Goal: Transaction & Acquisition: Purchase product/service

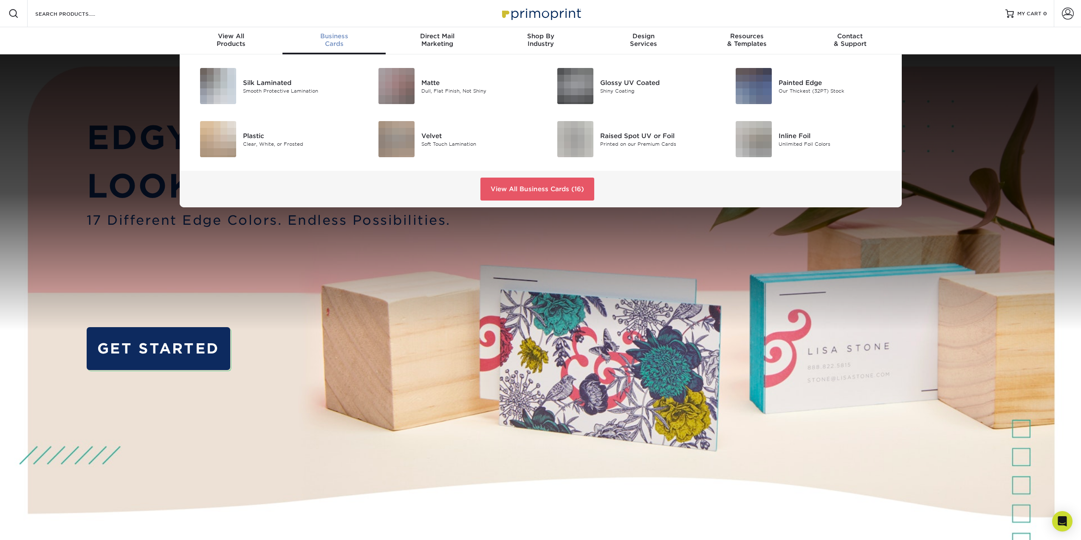
click at [334, 39] on span "Business" at bounding box center [333, 36] width 103 height 8
click at [432, 82] on div "Matte" at bounding box center [477, 82] width 113 height 9
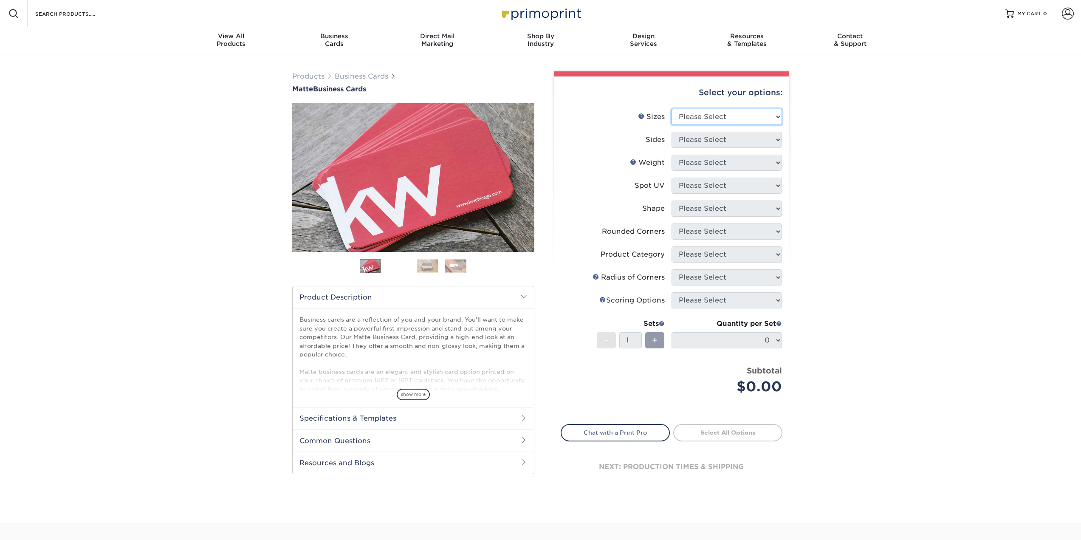
click at [692, 115] on select "Please Select 1.5" x 3.5" - Mini 1.75" x 3.5" - Mini 2" x 2" - Square 2" x 3" -…" at bounding box center [727, 117] width 110 height 16
click at [838, 110] on div "Products Business Cards Matte Business Cards Previous Next 100 $ 9" at bounding box center [540, 288] width 1081 height 468
click at [698, 116] on select "Please Select 1.5" x 3.5" - Mini 1.75" x 3.5" - Mini 2" x 2" - Square 2" x 3" -…" at bounding box center [727, 117] width 110 height 16
select select "1.50x3.50"
click at [672, 109] on select "Please Select 1.5" x 3.5" - Mini 1.75" x 3.5" - Mini 2" x 2" - Square 2" x 3" -…" at bounding box center [727, 117] width 110 height 16
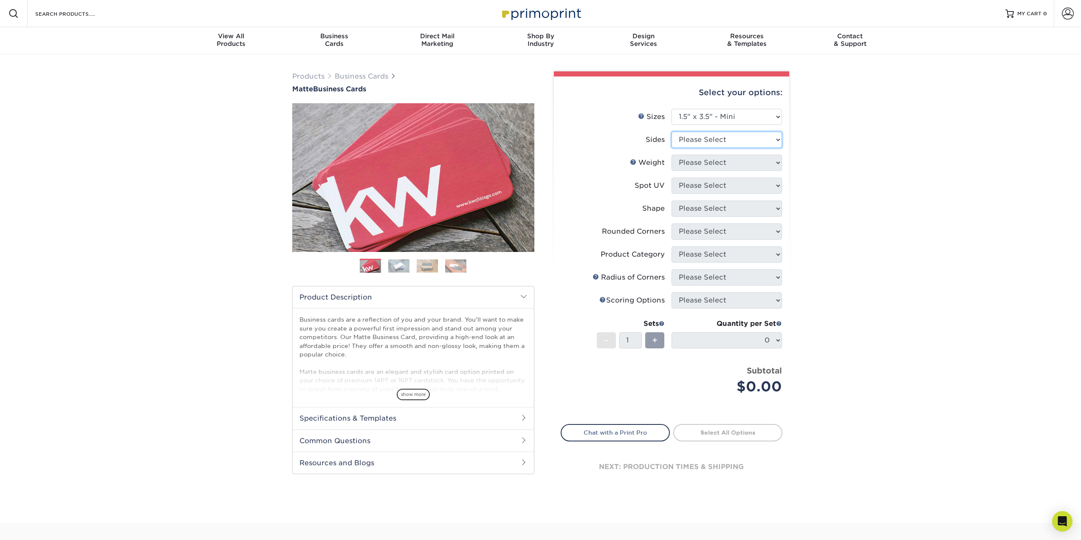
click at [711, 139] on select "Please Select Print Both Sides Print Front Only" at bounding box center [727, 140] width 110 height 16
select select "13abbda7-1d64-4f25-8bb2-c179b224825d"
click at [672, 132] on select "Please Select Print Both Sides Print Front Only" at bounding box center [727, 140] width 110 height 16
click at [715, 165] on select "Please Select 16PT 14PT" at bounding box center [727, 163] width 110 height 16
select select "16PT"
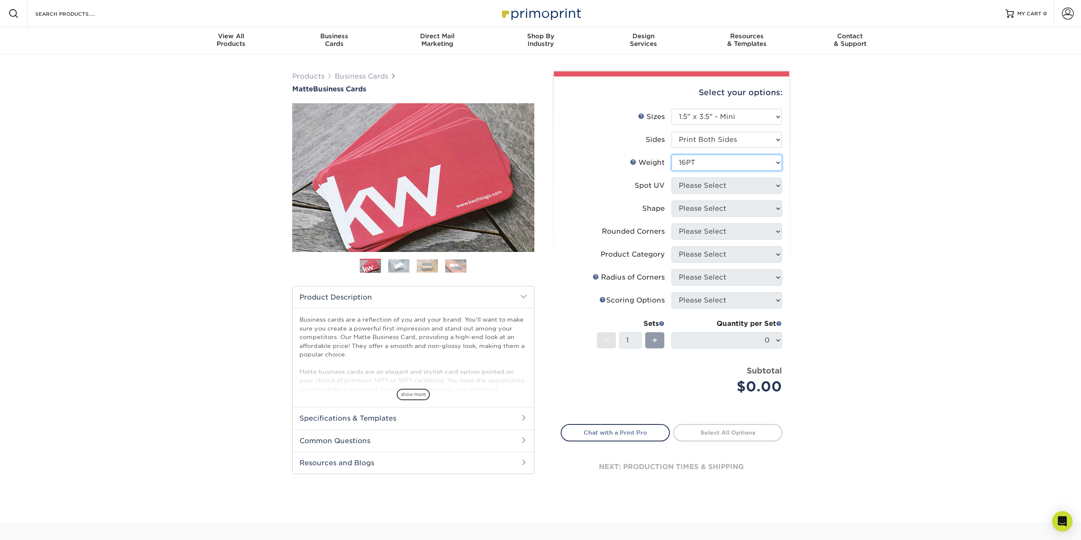
click at [672, 155] on select "Please Select 16PT 14PT" at bounding box center [727, 163] width 110 height 16
click at [720, 187] on select "Please Select No Spot UV Front and Back (Both Sides) Front Only Back Only" at bounding box center [727, 186] width 110 height 16
select select "0"
click at [672, 178] on select "Please Select No Spot UV Front and Back (Both Sides) Front Only Back Only" at bounding box center [727, 186] width 110 height 16
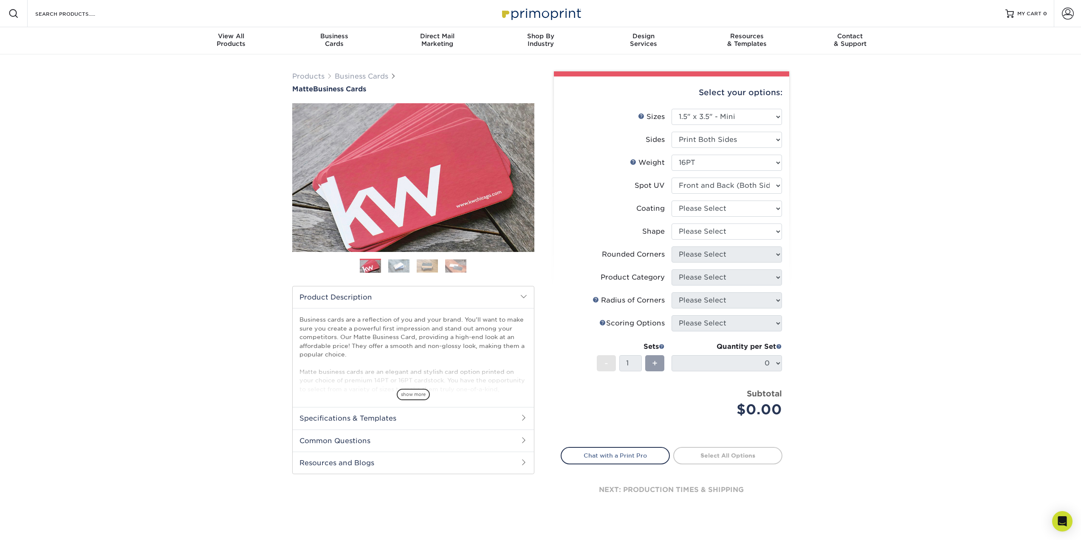
click at [782, 257] on div "Select your options: Sizes Help Sizes Please Select 1.5" x 3.5" - Mini 1.75" x …" at bounding box center [671, 299] width 235 height 446
click at [729, 211] on select at bounding box center [727, 208] width 110 height 16
select select "121bb7b5-3b4d-429f-bd8d-bbf80e953313"
click at [672, 200] on select at bounding box center [727, 208] width 110 height 16
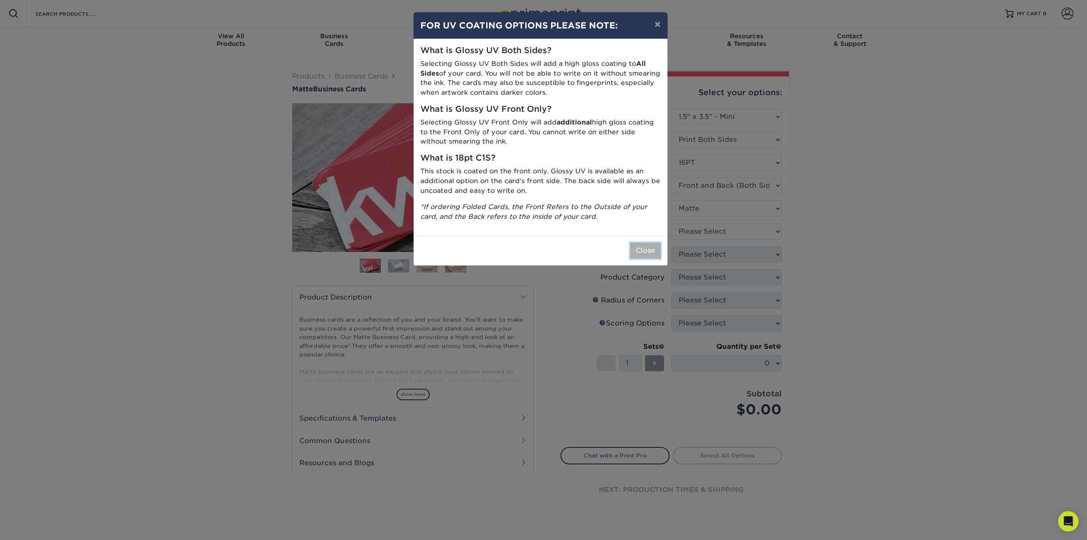
click at [648, 252] on button "Close" at bounding box center [645, 251] width 31 height 16
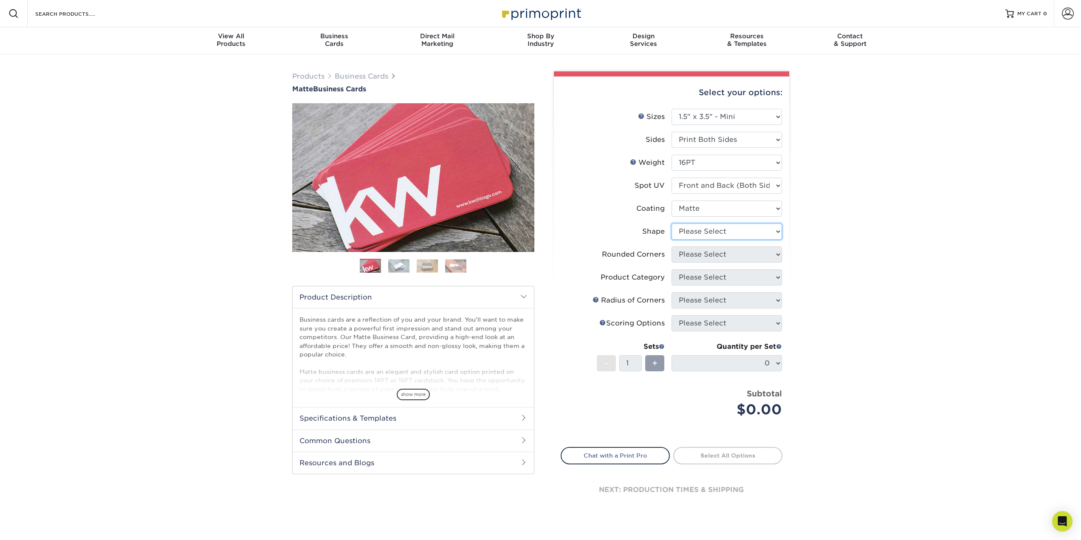
click at [726, 229] on select "Please Select Standard" at bounding box center [727, 231] width 110 height 16
select select "standard"
click at [672, 223] on select "Please Select Standard" at bounding box center [727, 231] width 110 height 16
click at [761, 253] on select "Please Select Yes - Round 2 Corners Yes - Round 4 Corners No" at bounding box center [727, 254] width 110 height 16
select select "0"
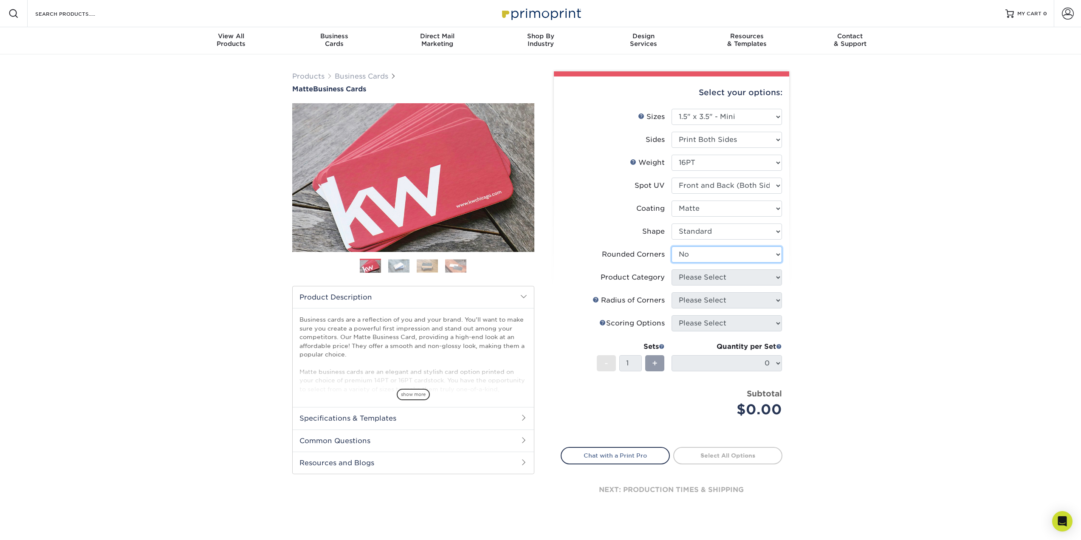
click at [672, 246] on select "Please Select Yes - Round 2 Corners Yes - Round 4 Corners No" at bounding box center [727, 254] width 110 height 16
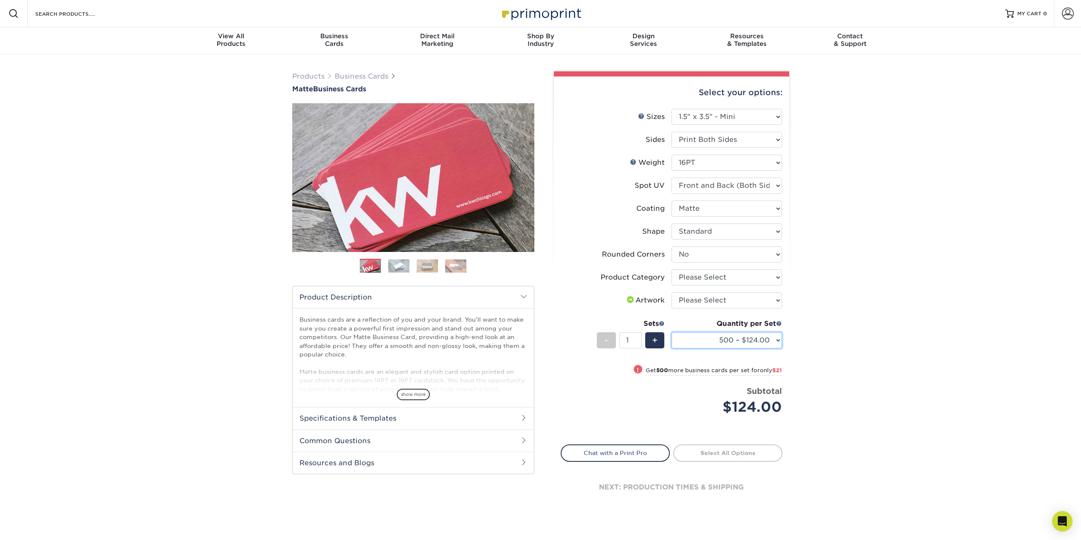
click at [700, 344] on select "500 – $124.00 1000 – $145.00 2500 – $241.00 5000 – $315.00 10000 – $612.00 1500…" at bounding box center [727, 340] width 110 height 16
click at [849, 290] on div "Products Business Cards Matte Business Cards Previous Next 100 $ 9" at bounding box center [540, 298] width 1081 height 489
click at [745, 164] on select "Please Select 16PT 14PT" at bounding box center [727, 163] width 110 height 16
select select "14PT"
click at [672, 155] on select "Please Select 16PT 14PT" at bounding box center [727, 163] width 110 height 16
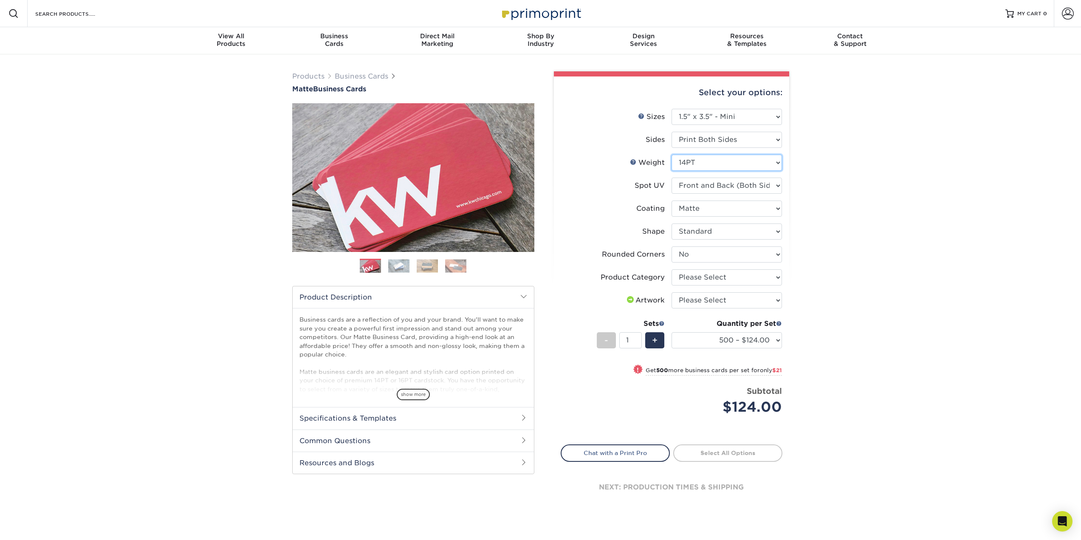
select select "-1"
select select
select select "-1"
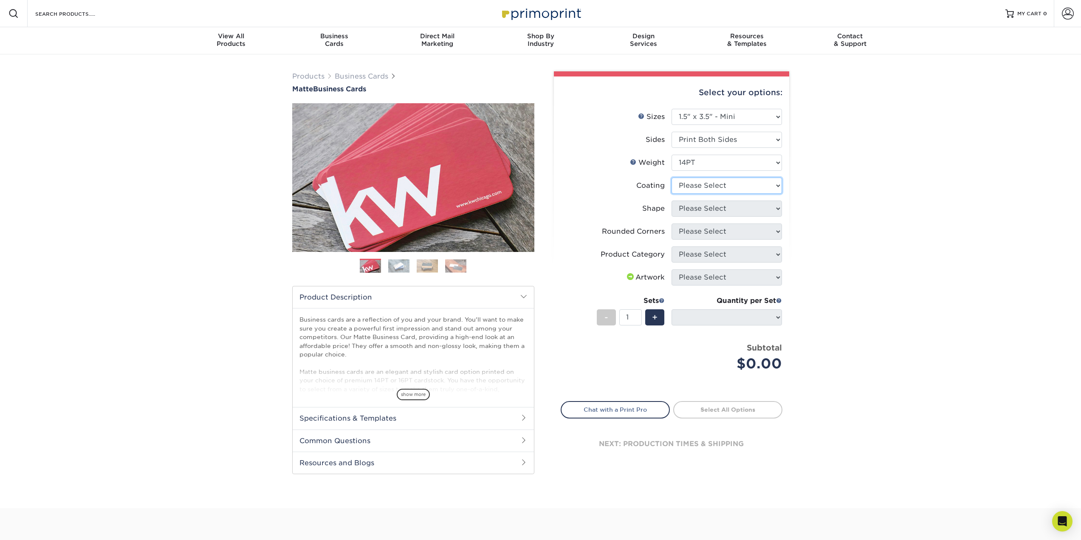
click at [751, 184] on select at bounding box center [727, 186] width 110 height 16
select select "121bb7b5-3b4d-429f-bd8d-bbf80e953313"
click at [672, 178] on select at bounding box center [727, 186] width 110 height 16
select select
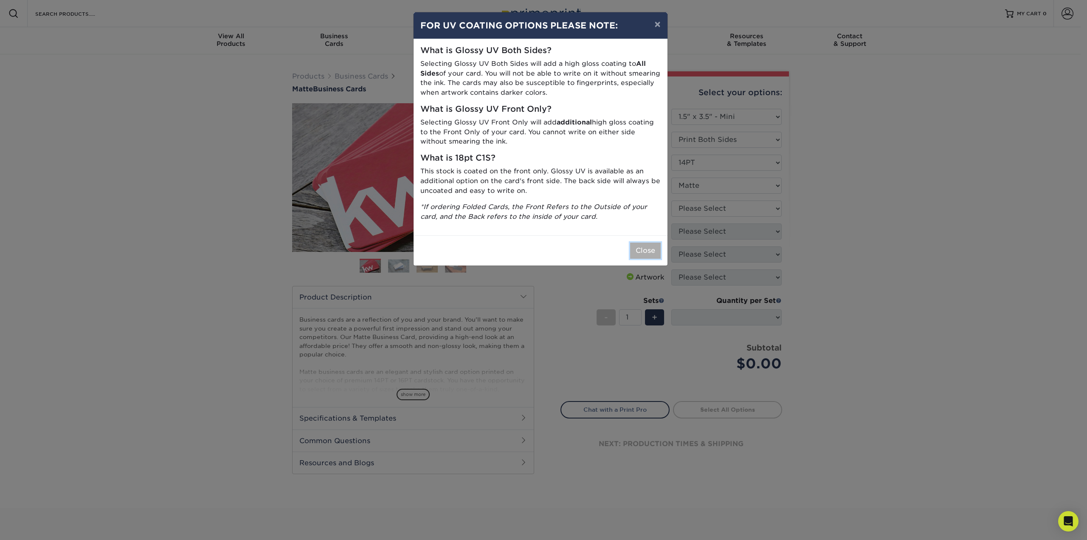
click at [648, 249] on button "Close" at bounding box center [645, 251] width 31 height 16
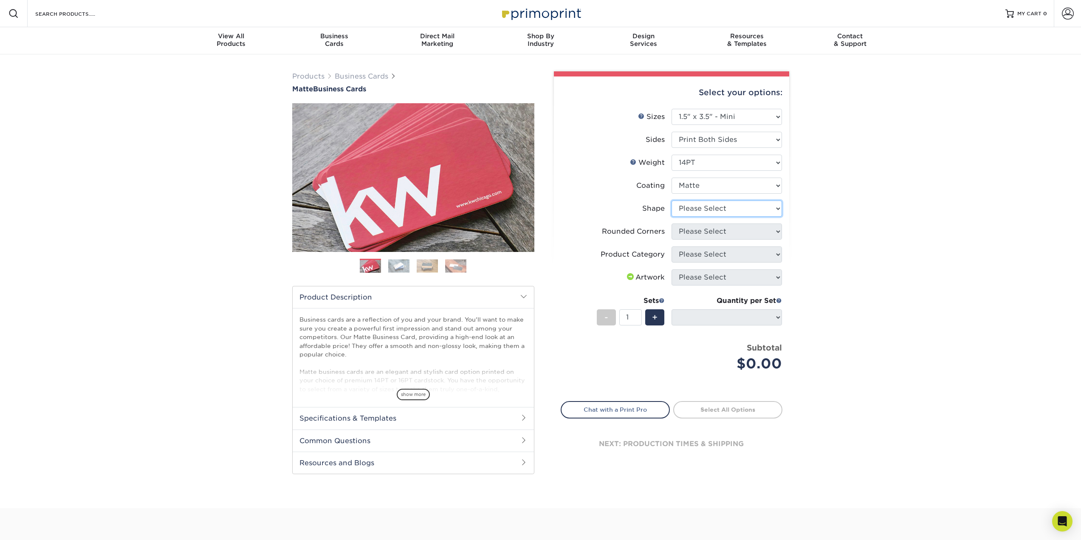
click at [739, 205] on select "Please Select Standard" at bounding box center [727, 208] width 110 height 16
select select "standard"
click at [672, 200] on select "Please Select Standard" at bounding box center [727, 208] width 110 height 16
select select
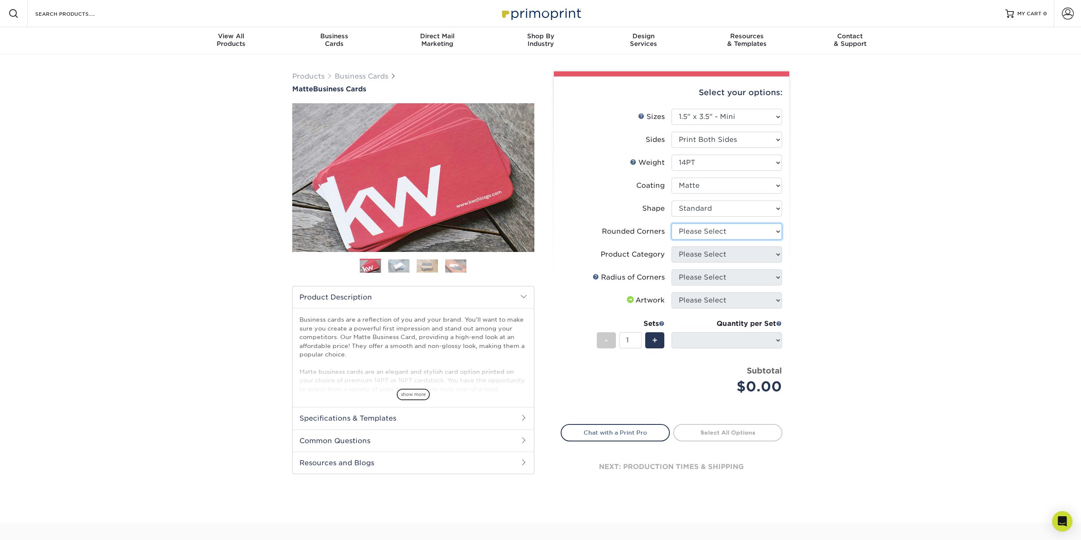
click at [773, 230] on select "Please Select Yes - Round 2 Corners Yes - Round 4 Corners No" at bounding box center [727, 231] width 110 height 16
select select "0"
click at [672, 223] on select "Please Select Yes - Round 2 Corners Yes - Round 4 Corners No" at bounding box center [727, 231] width 110 height 16
select select "-1"
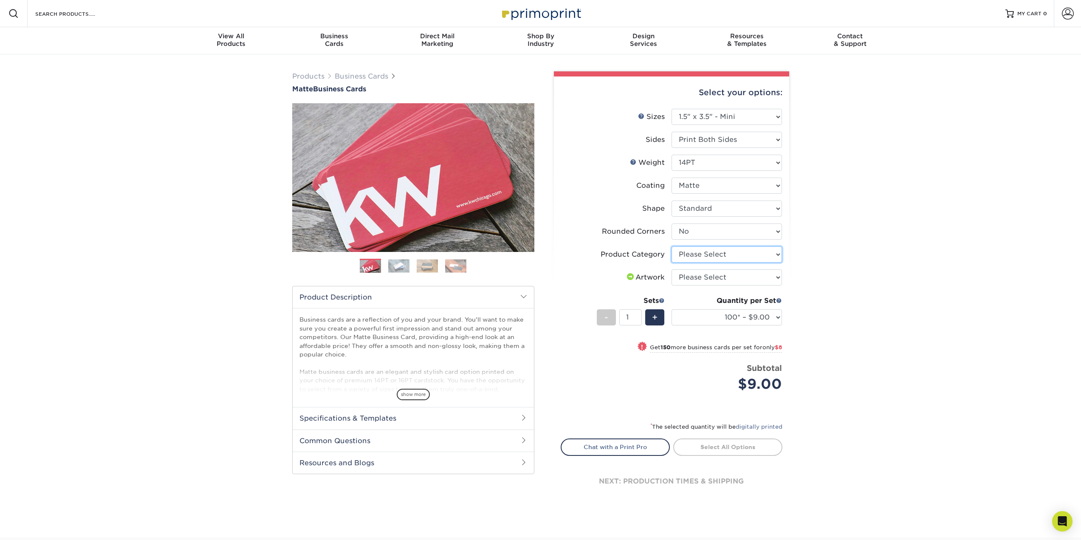
click at [729, 256] on select "Please Select Business Cards" at bounding box center [727, 254] width 110 height 16
select select "3b5148f1-0588-4f88-a218-97bcfdce65c1"
click at [672, 246] on select "Please Select Business Cards" at bounding box center [727, 254] width 110 height 16
click at [736, 275] on select "Please Select I will upload files I need a design - $100" at bounding box center [727, 277] width 110 height 16
select select "upload"
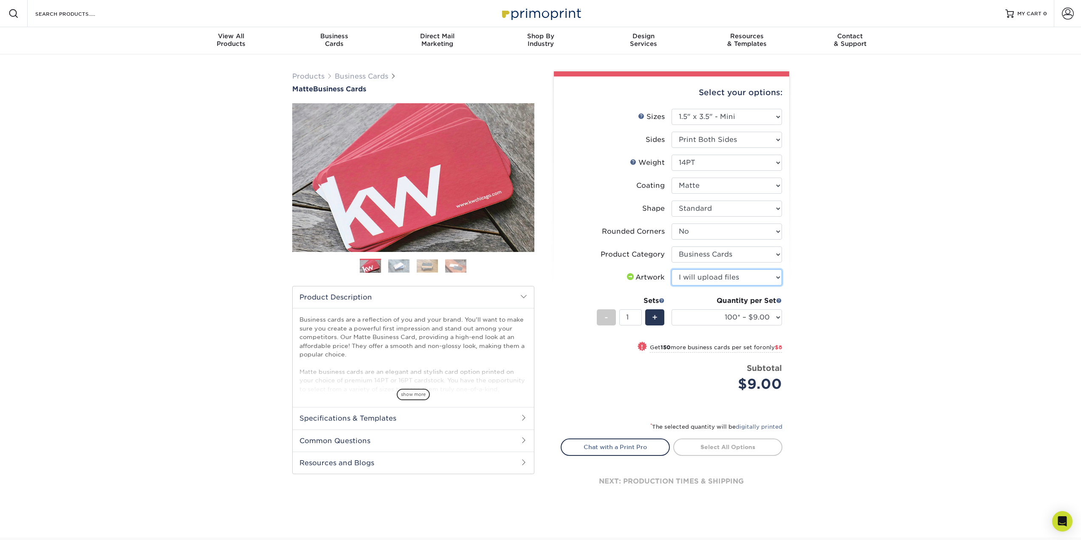
click at [672, 269] on select "Please Select I will upload files I need a design - $100" at bounding box center [727, 277] width 110 height 16
click at [766, 318] on select "100* – $9.00 250* – $17.00 500 – $33.00 1000 – $47.00 2500 – $101.00 5000 – $14…" at bounding box center [727, 317] width 110 height 16
click at [749, 164] on select "Please Select 16PT 14PT" at bounding box center [727, 163] width 110 height 16
select select "16PT"
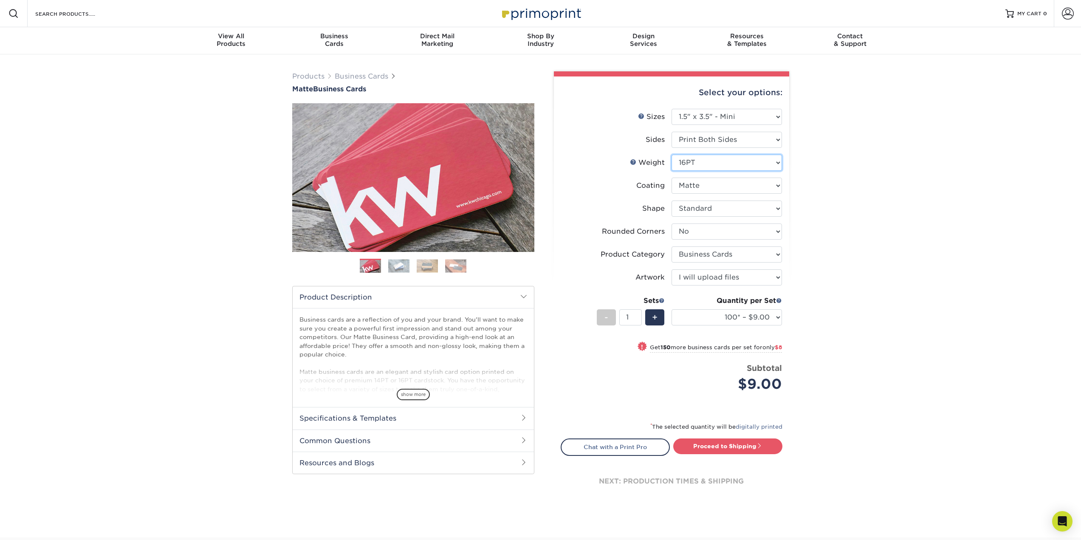
click at [672, 155] on select "Please Select 16PT 14PT" at bounding box center [727, 163] width 110 height 16
select select "-1"
select select
select select "-1"
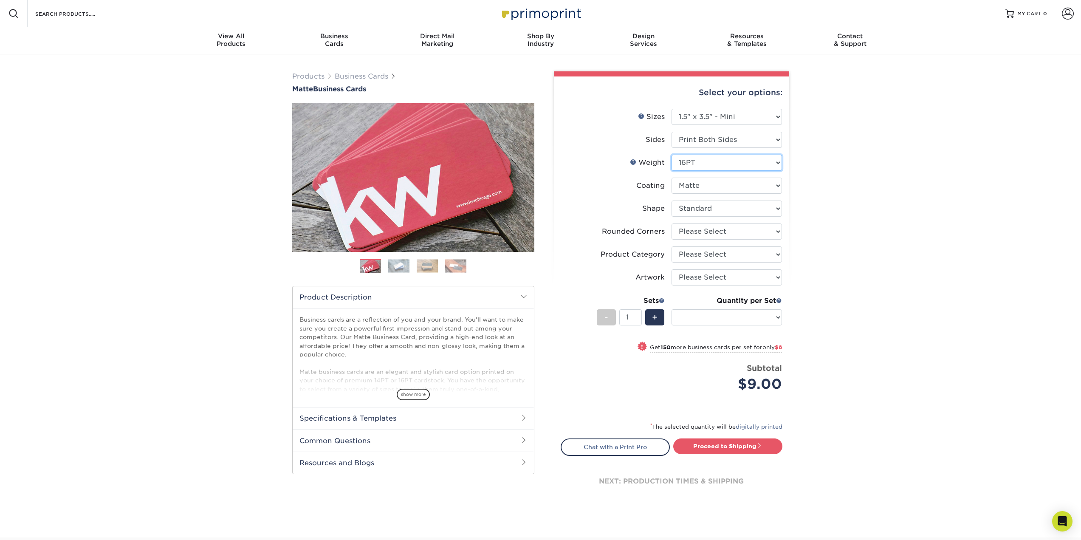
select select "-1"
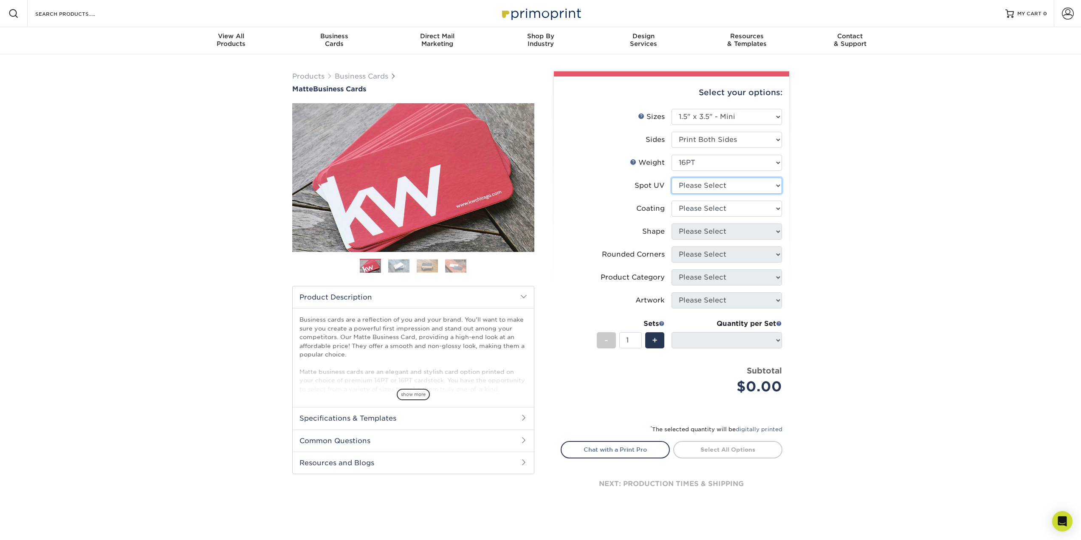
click at [762, 188] on select "Please Select No Spot UV Front and Back (Both Sides) Front Only Back Only" at bounding box center [727, 186] width 110 height 16
select select "0"
click at [672, 178] on select "Please Select No Spot UV Front and Back (Both Sides) Front Only Back Only" at bounding box center [727, 186] width 110 height 16
select select
click at [758, 211] on select at bounding box center [727, 208] width 110 height 16
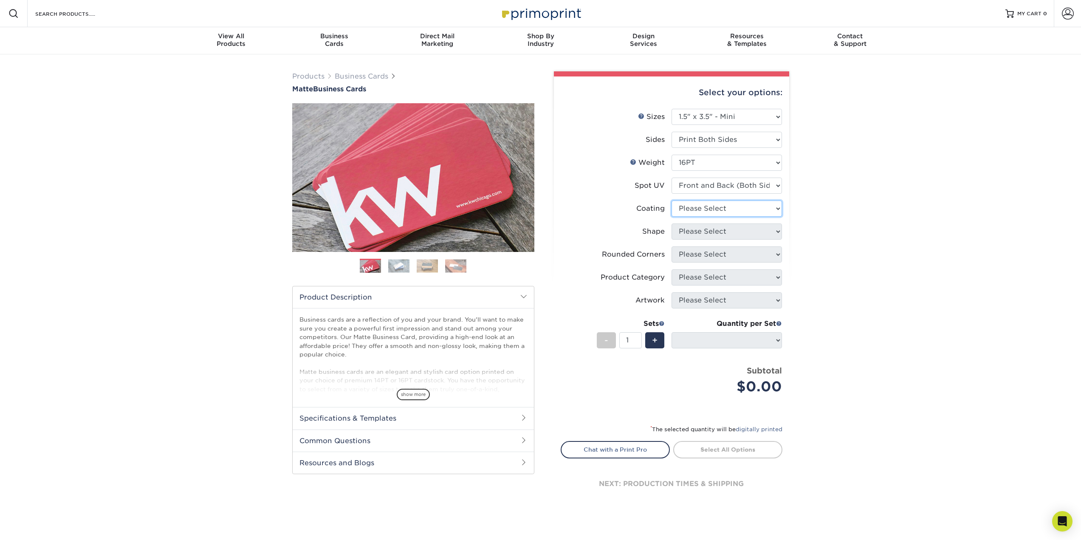
select select "121bb7b5-3b4d-429f-bd8d-bbf80e953313"
click at [672, 200] on select at bounding box center [727, 208] width 110 height 16
select select
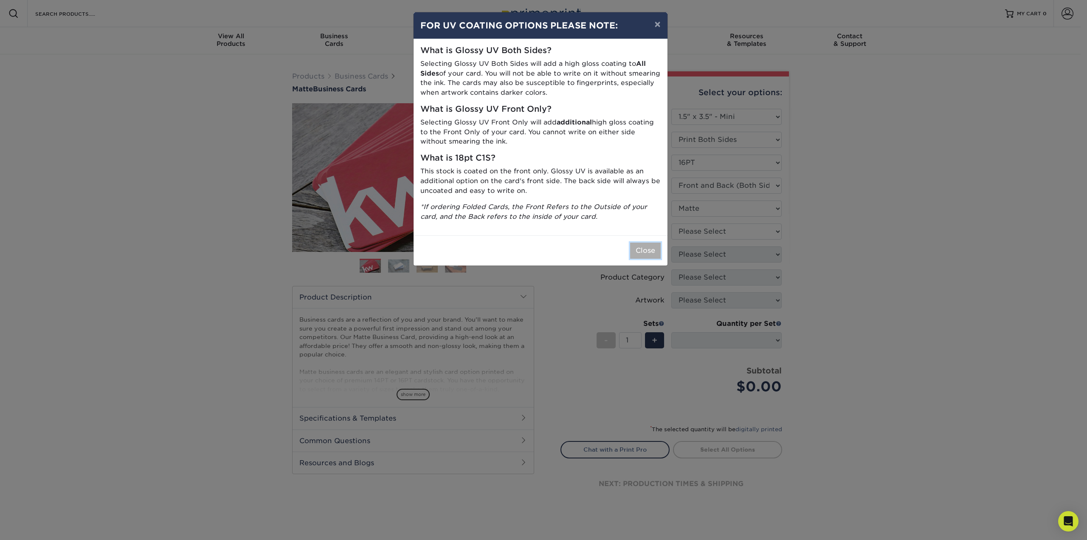
click at [638, 252] on button "Close" at bounding box center [645, 251] width 31 height 16
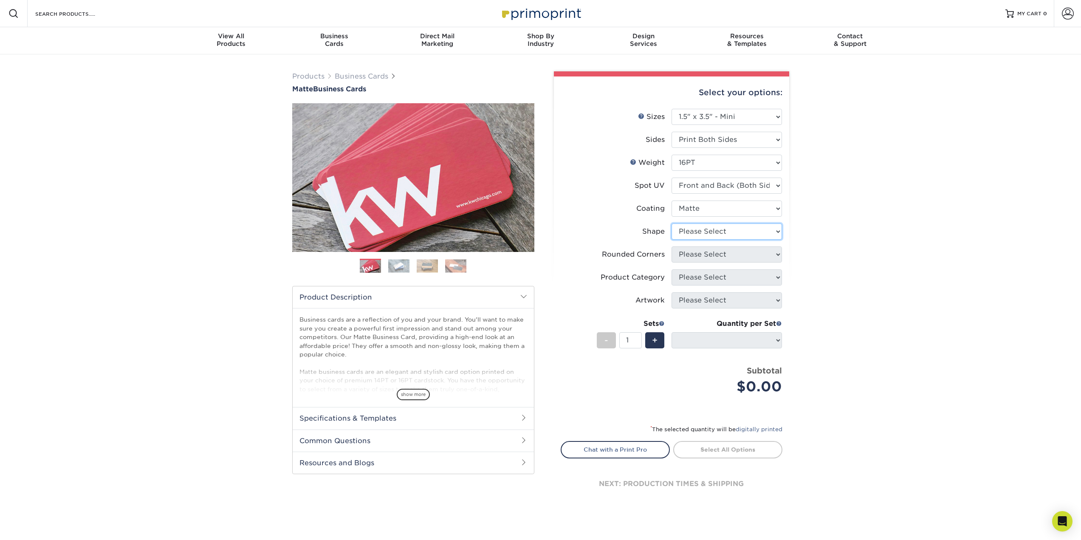
click at [699, 233] on select "Please Select Standard" at bounding box center [727, 231] width 110 height 16
select select "standard"
click at [672, 223] on select "Please Select Standard" at bounding box center [727, 231] width 110 height 16
select select
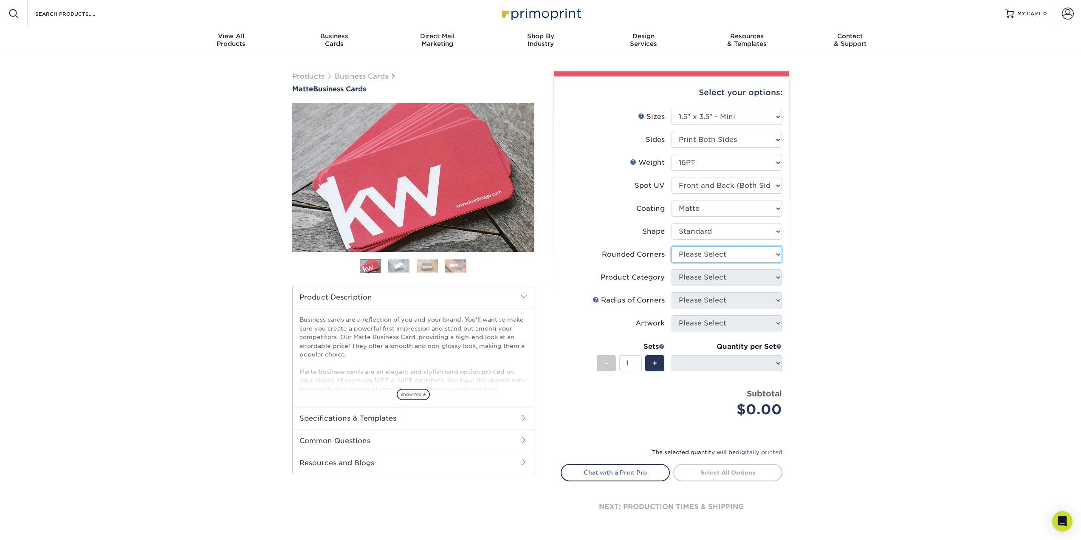
click at [705, 253] on select "Please Select Yes - Round 2 Corners Yes - Round 4 Corners No" at bounding box center [727, 254] width 110 height 16
select select "0"
click at [672, 246] on select "Please Select Yes - Round 2 Corners Yes - Round 4 Corners No" at bounding box center [727, 254] width 110 height 16
select select "-1"
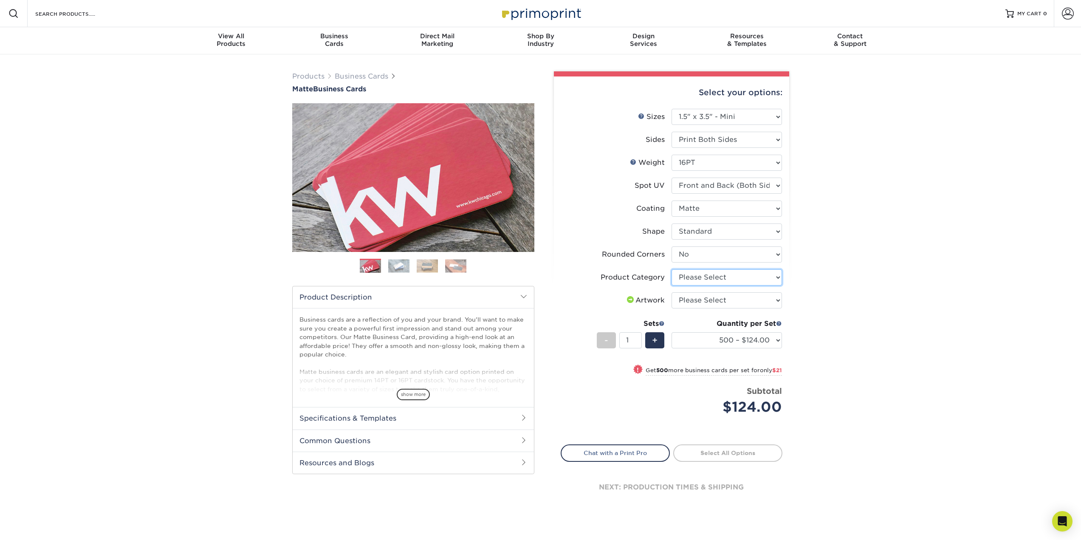
click at [760, 276] on select "Please Select Business Cards" at bounding box center [727, 277] width 110 height 16
select select "3b5148f1-0588-4f88-a218-97bcfdce65c1"
click at [672, 269] on select "Please Select Business Cards" at bounding box center [727, 277] width 110 height 16
click at [756, 301] on select "Please Select I will upload files I need a design - $100" at bounding box center [727, 300] width 110 height 16
select select "upload"
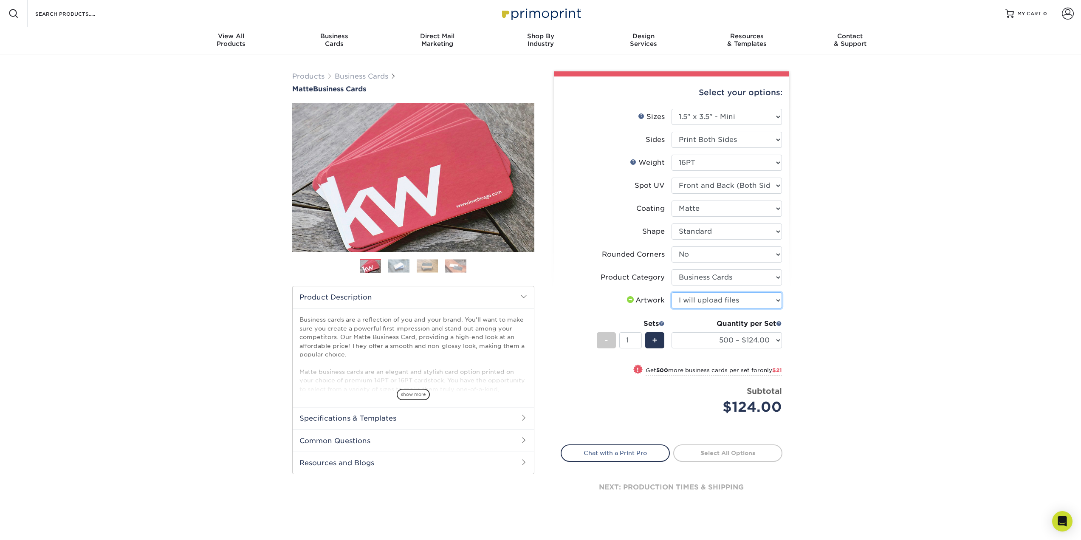
click at [672, 292] on select "Please Select I will upload files I need a design - $100" at bounding box center [727, 300] width 110 height 16
click at [769, 341] on select "500 – $124.00 1000 – $145.00 2500 – $241.00 5000 – $315.00 10000 – $612.00 1500…" at bounding box center [727, 340] width 110 height 16
click at [844, 332] on div "Products Business Cards Matte Business Cards Previous Next 100 $ 9" at bounding box center [540, 298] width 1081 height 489
click at [736, 183] on select "Please Select No Spot UV Front and Back (Both Sides) Front Only Back Only" at bounding box center [727, 186] width 110 height 16
select select "3"
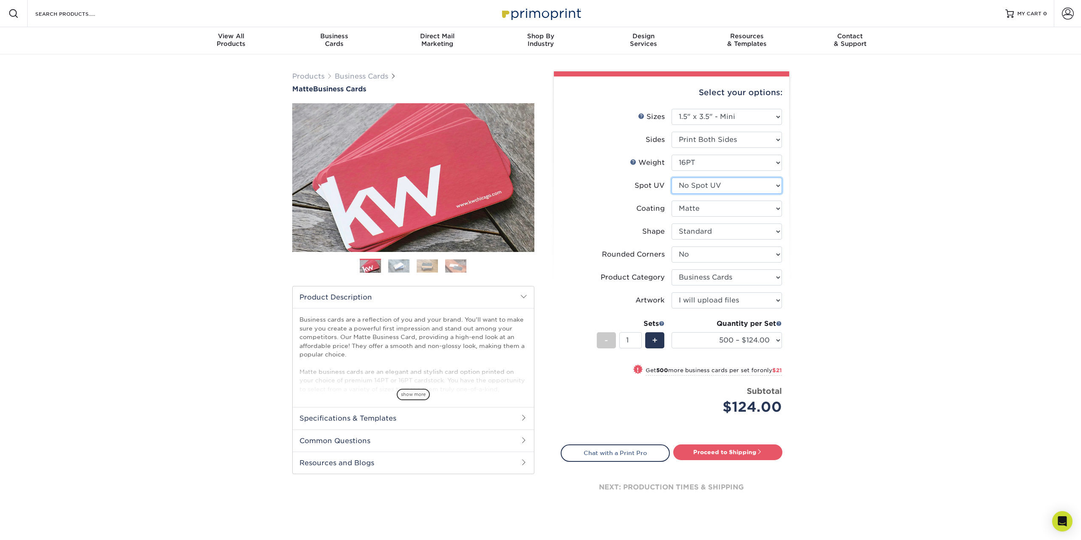
click at [672, 178] on select "Please Select No Spot UV Front and Back (Both Sides) Front Only Back Only" at bounding box center [727, 186] width 110 height 16
select select "-1"
select select
select select "-1"
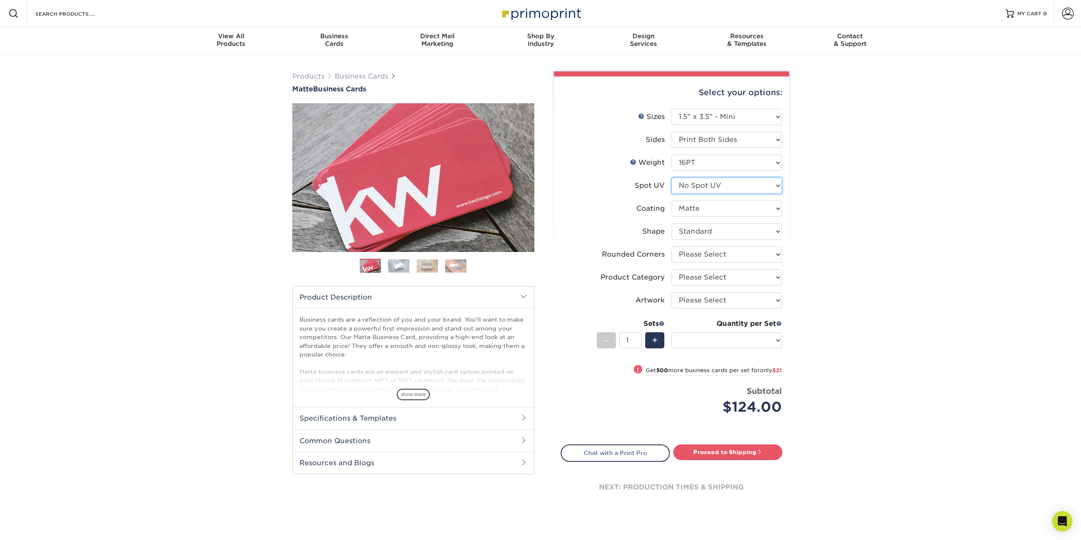
select select "-1"
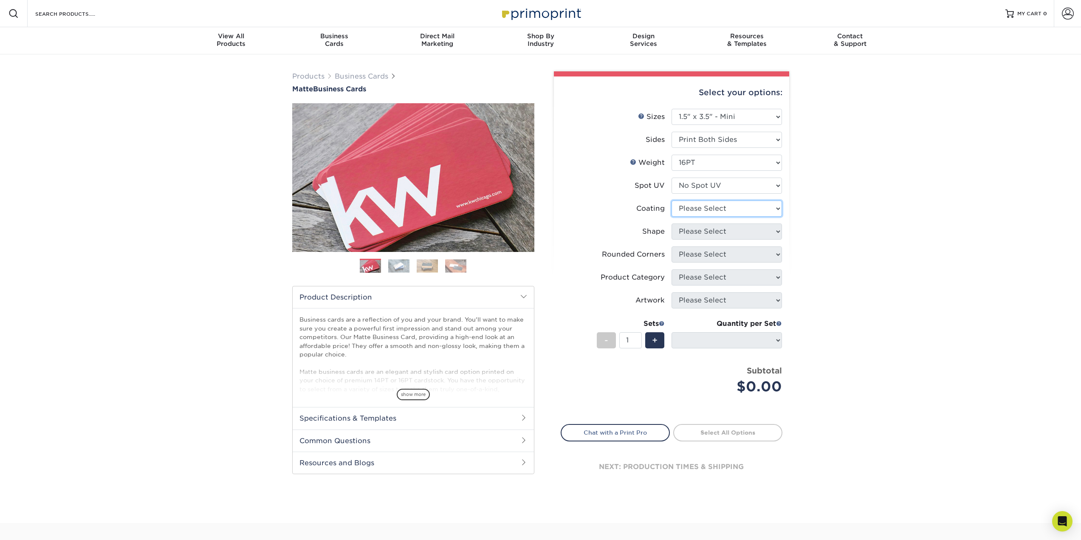
click at [731, 209] on select at bounding box center [727, 208] width 110 height 16
select select "121bb7b5-3b4d-429f-bd8d-bbf80e953313"
click at [672, 200] on select at bounding box center [727, 208] width 110 height 16
select select
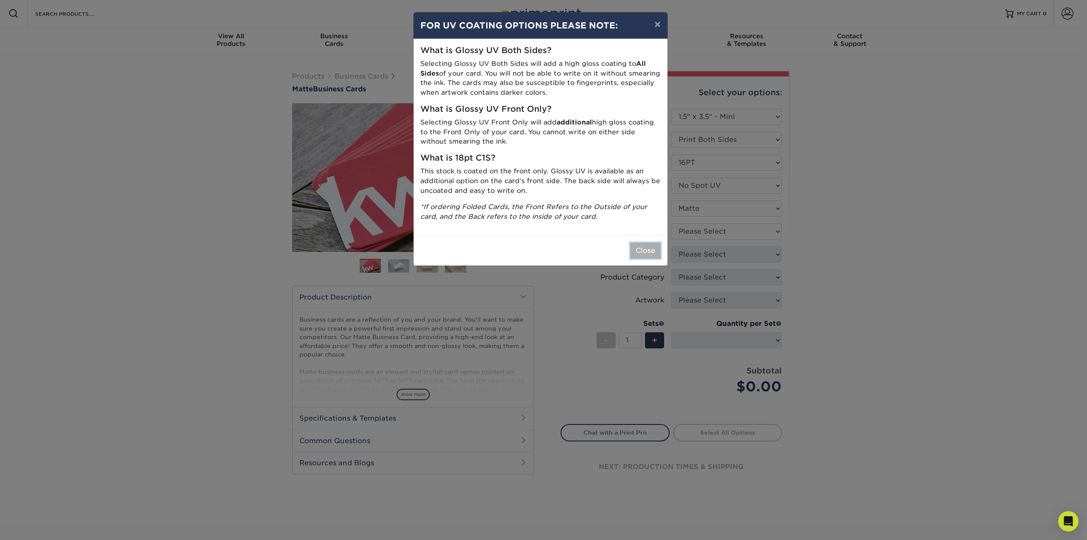
click at [655, 255] on button "Close" at bounding box center [645, 251] width 31 height 16
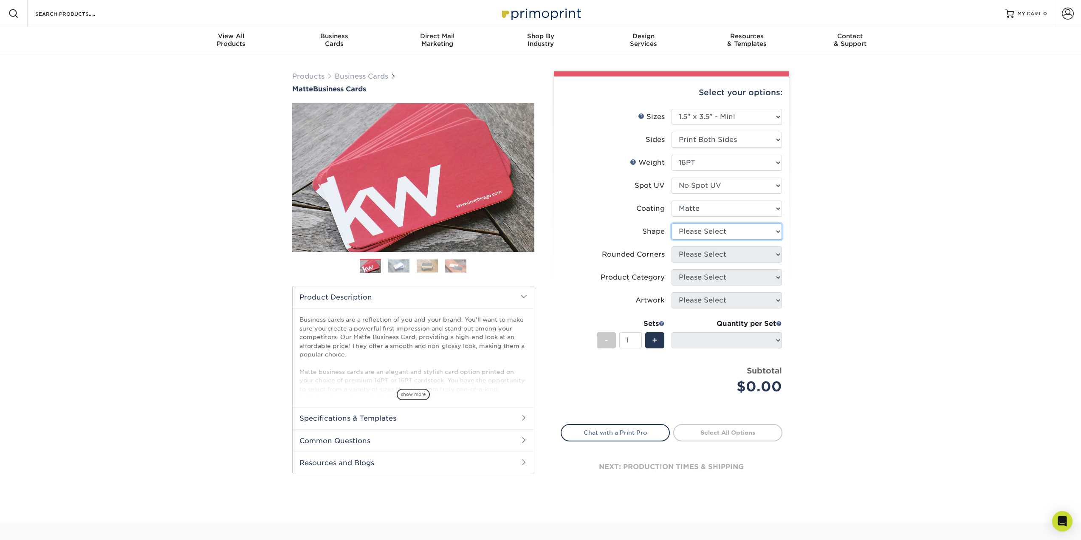
click at [752, 232] on select "Please Select Standard" at bounding box center [727, 231] width 110 height 16
select select "standard"
click at [672, 223] on select "Please Select Standard" at bounding box center [727, 231] width 110 height 16
select select
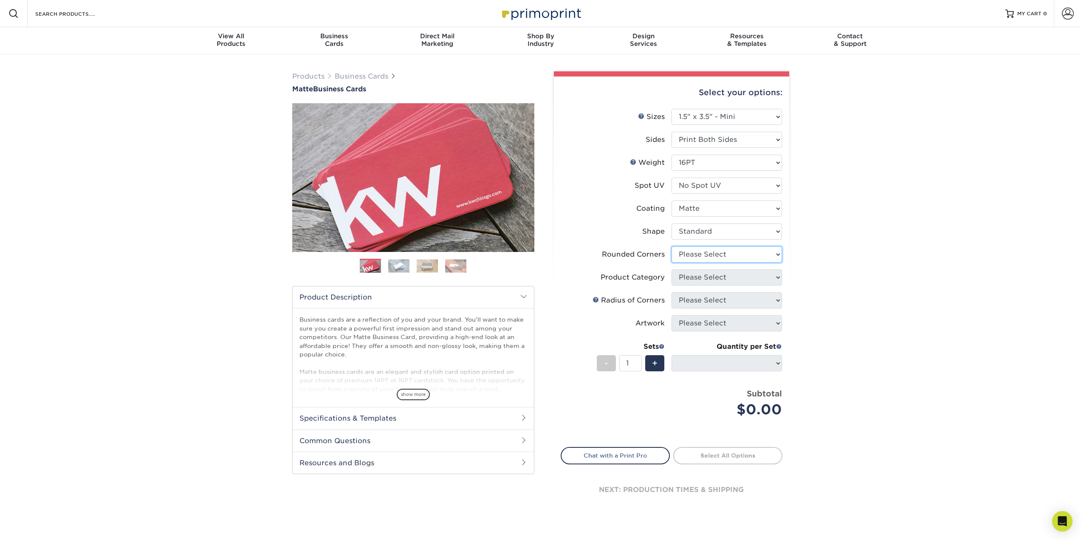
click at [749, 260] on select "Please Select Yes - Round 2 Corners Yes - Round 4 Corners No" at bounding box center [727, 254] width 110 height 16
select select "0"
click at [672, 246] on select "Please Select Yes - Round 2 Corners Yes - Round 4 Corners No" at bounding box center [727, 254] width 110 height 16
select select "-1"
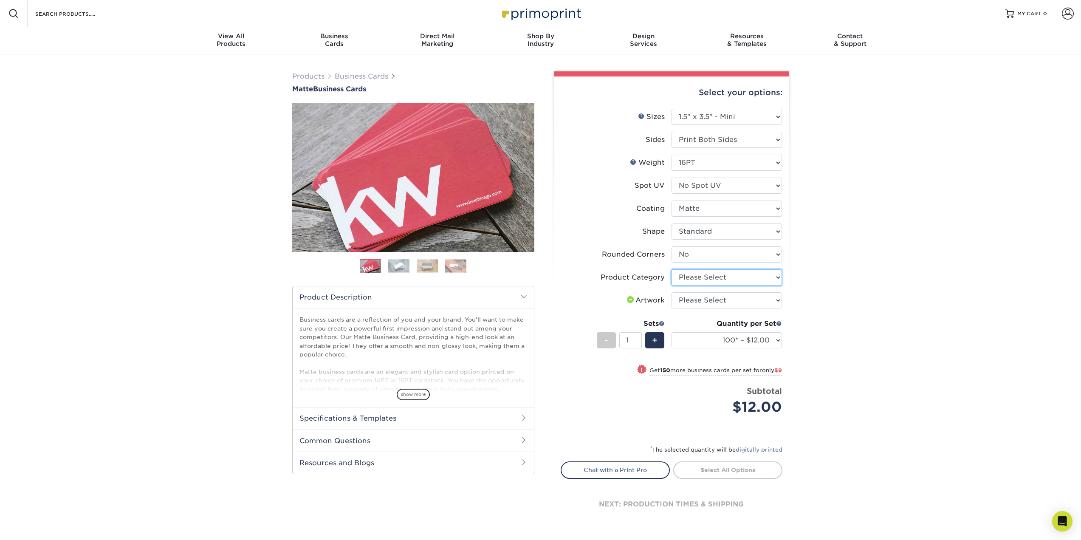
click at [745, 275] on select "Please Select Business Cards" at bounding box center [727, 277] width 110 height 16
select select "3b5148f1-0588-4f88-a218-97bcfdce65c1"
click at [672, 269] on select "Please Select Business Cards" at bounding box center [727, 277] width 110 height 16
click at [751, 299] on select "Please Select I will upload files I need a design - $100" at bounding box center [727, 300] width 110 height 16
select select "upload"
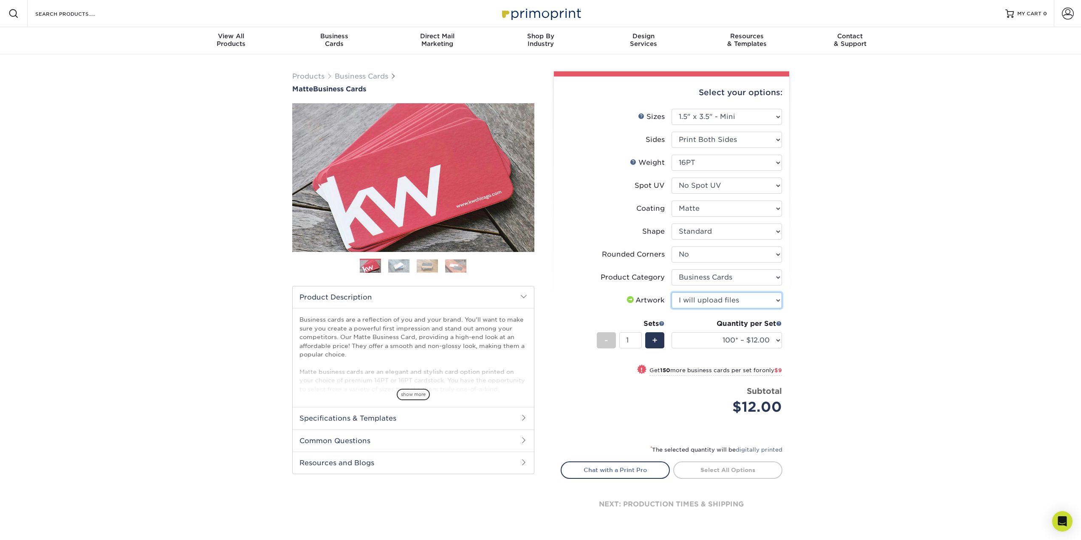
click at [672, 292] on select "Please Select I will upload files I need a design - $100" at bounding box center [727, 300] width 110 height 16
click at [767, 342] on select "100* – $12.00 250* – $21.00 500 – $42.00 1000 – $60.00 2500 – $129.00 5000 – $1…" at bounding box center [727, 340] width 110 height 16
click at [826, 336] on div "Products Business Cards Matte Business Cards Previous Next 100 $ 9" at bounding box center [540, 307] width 1081 height 506
click at [718, 473] on link "Proceed to Shipping" at bounding box center [727, 468] width 109 height 15
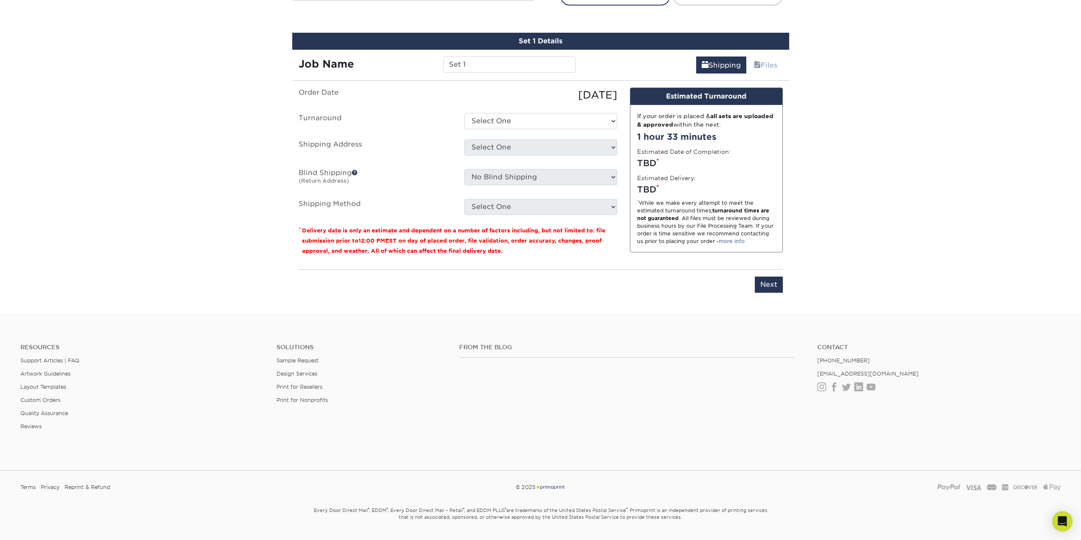
scroll to position [485, 0]
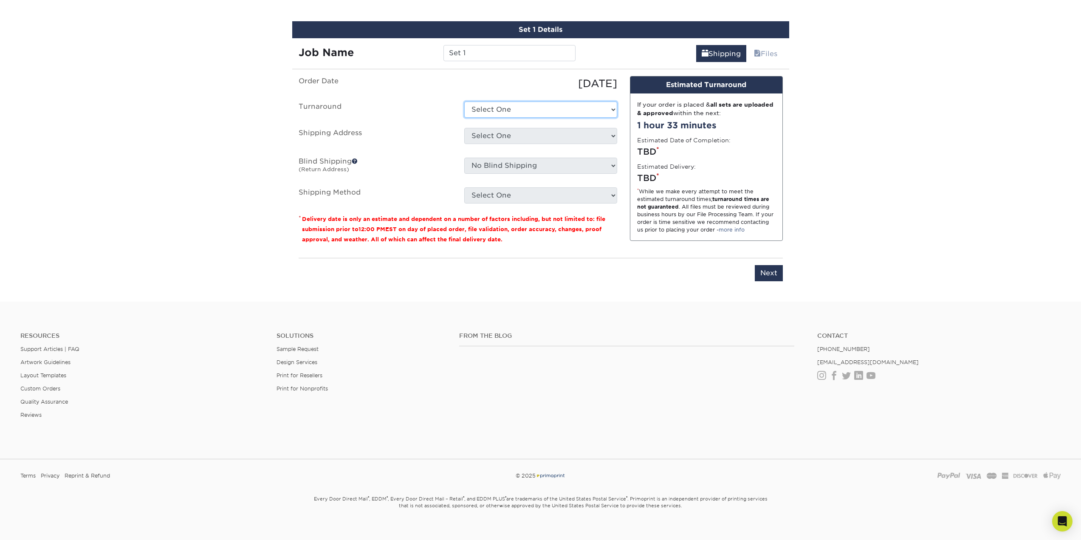
click at [573, 113] on select "Select One 2-4 Business Days 2 Day Next Business Day" at bounding box center [540, 110] width 153 height 16
select select "c7de98c7-8044-4ccc-b6d7-284388d36fef"
click at [464, 102] on select "Select One 2-4 Business Days 2 Day Next Business Day" at bounding box center [540, 110] width 153 height 16
click at [563, 140] on select "Select One + Add New Address - Login" at bounding box center [540, 136] width 153 height 16
click at [416, 149] on ul "Order Date 09/16/2025 Turnaround Select One 2-4 Business Days 2 Day Next Busine…" at bounding box center [458, 139] width 319 height 127
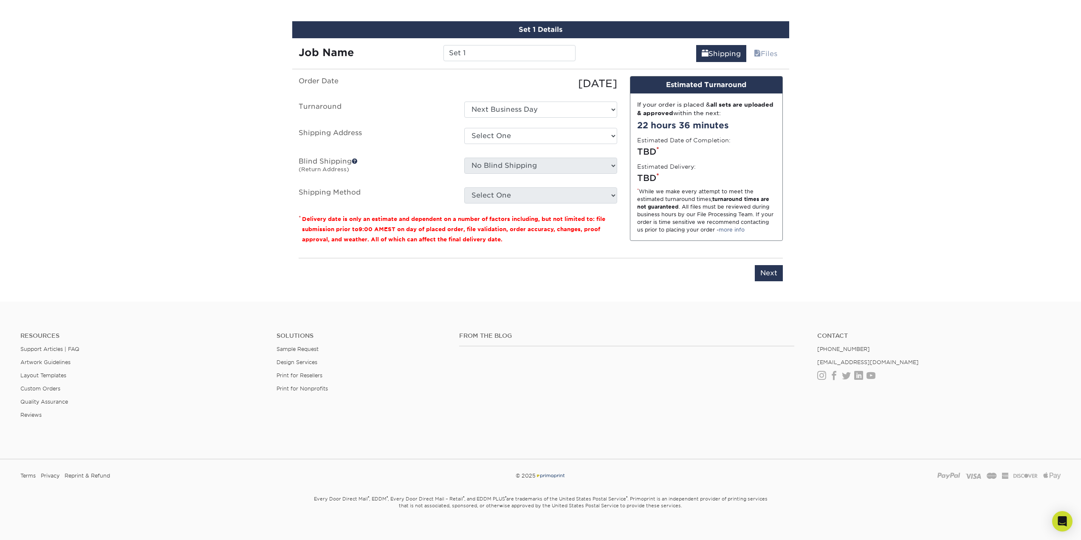
click at [504, 186] on ul "Order Date 09/16/2025 Turnaround Select One 2-4 Business Days 2 Day Next Busine…" at bounding box center [458, 139] width 319 height 127
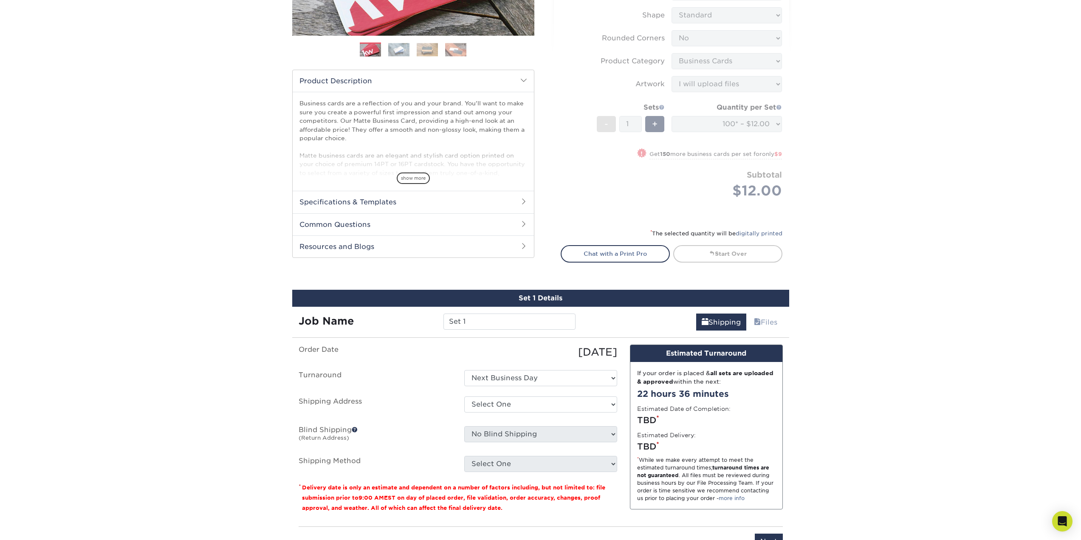
scroll to position [201, 0]
